Goal: Task Accomplishment & Management: Use online tool/utility

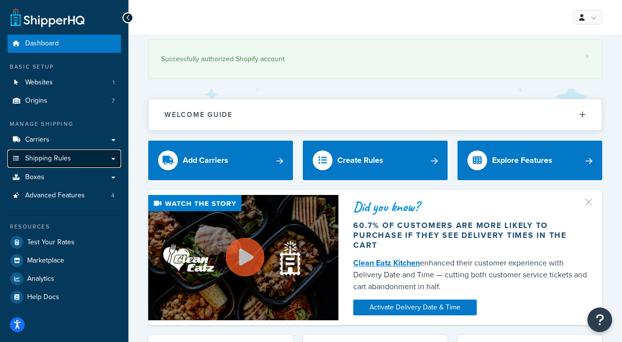
click at [50, 155] on span "Shipping Rules" at bounding box center [48, 159] width 46 height 8
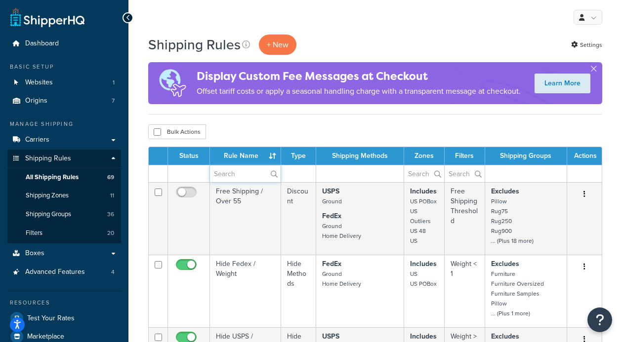
click at [233, 182] on input "text" at bounding box center [245, 173] width 71 height 17
type input "furniture"
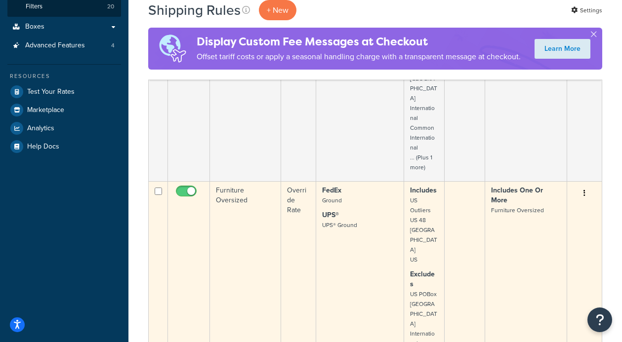
scroll to position [242, 0]
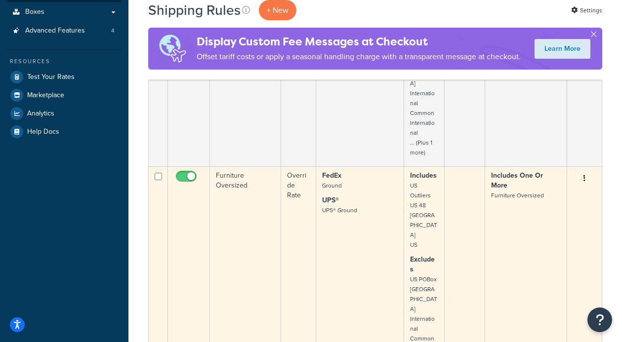
click at [256, 226] on td "Furniture Oversized" at bounding box center [245, 279] width 71 height 226
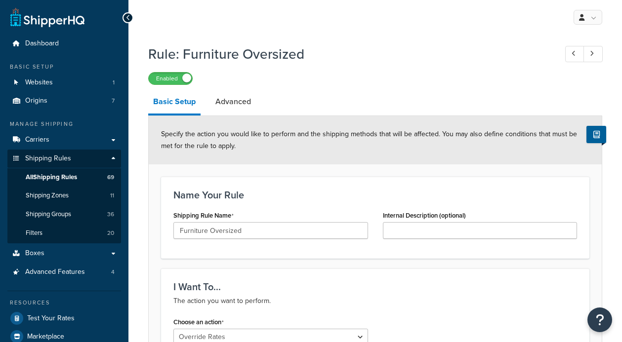
select select "OVERRIDE"
select select "ITEM"
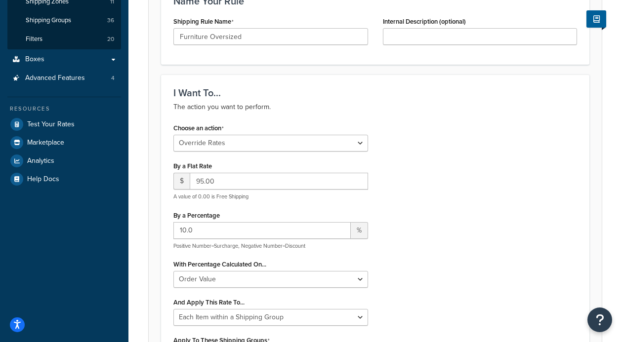
scroll to position [12, 0]
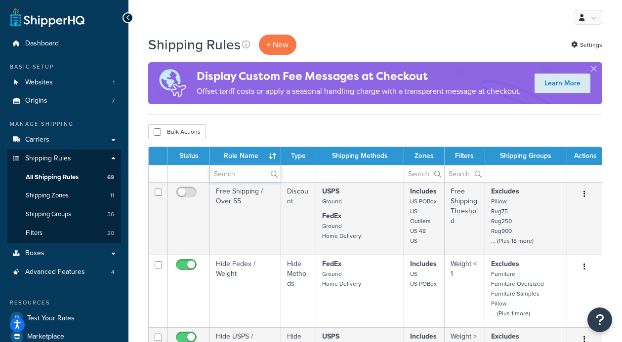
click at [250, 182] on input "text" at bounding box center [245, 173] width 71 height 17
type input "furniture"
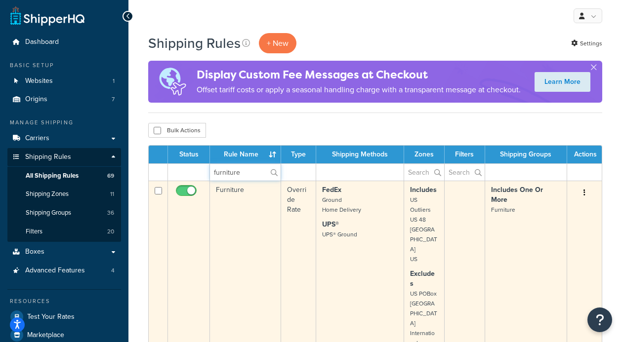
scroll to position [2, 0]
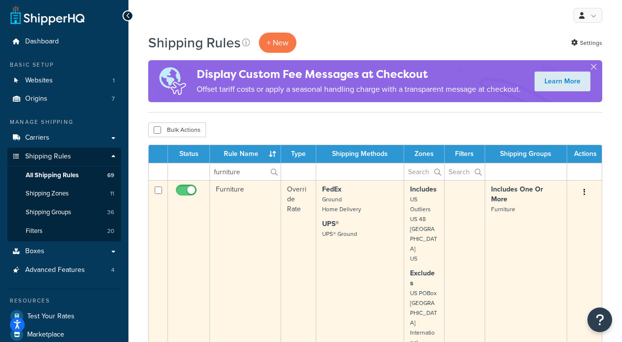
click at [237, 238] on td "Furniture" at bounding box center [245, 293] width 71 height 226
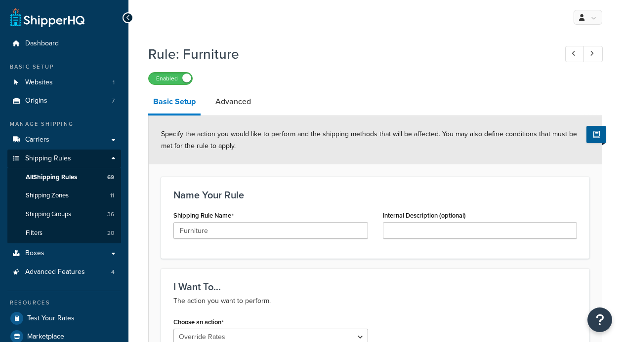
select select "OVERRIDE"
select select "ITEM"
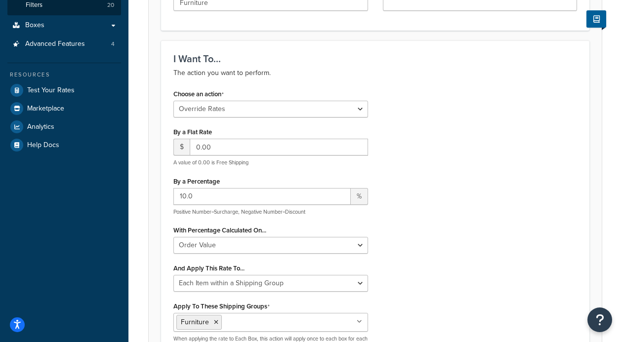
scroll to position [232, 0]
